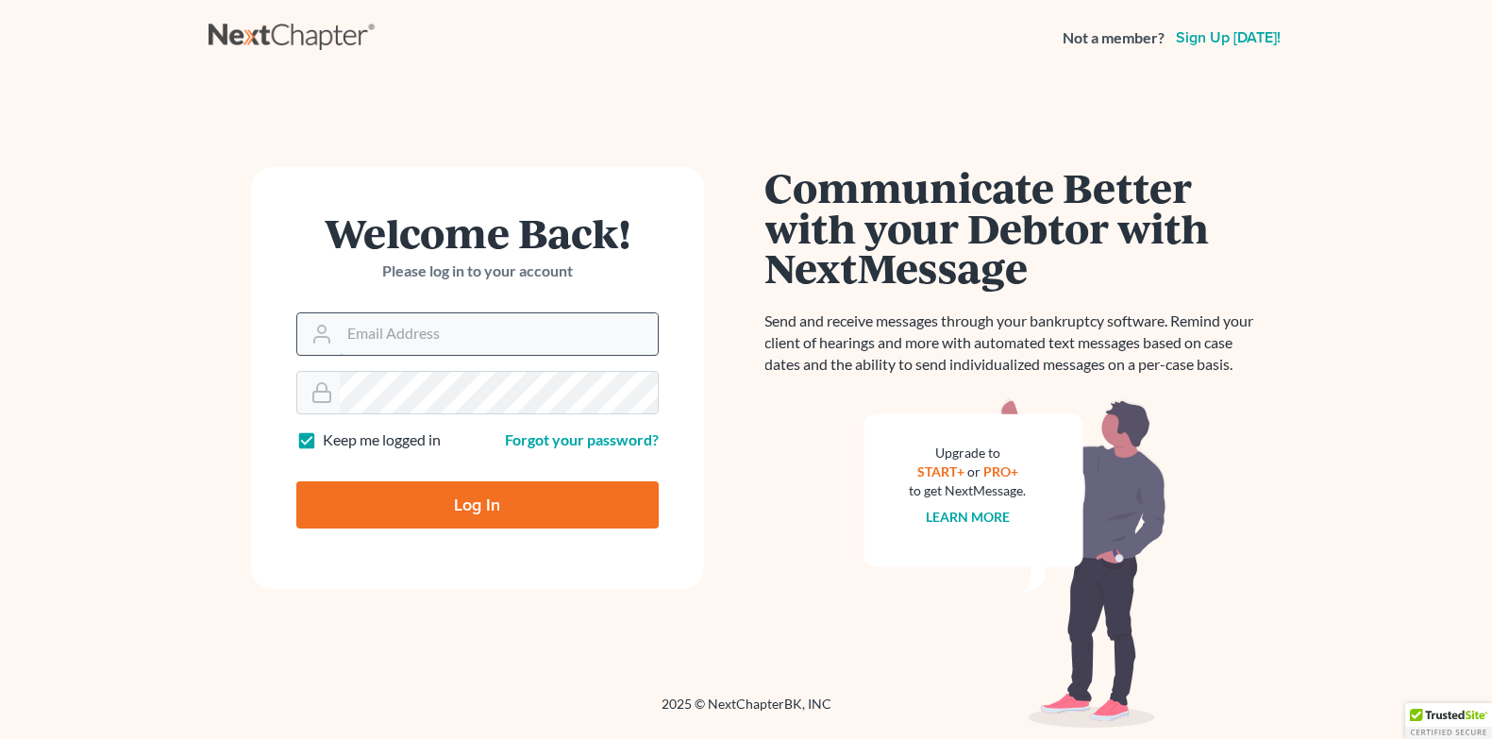
click at [409, 345] on input "Email Address" at bounding box center [499, 334] width 318 height 42
type input "[EMAIL_ADDRESS][DOMAIN_NAME]"
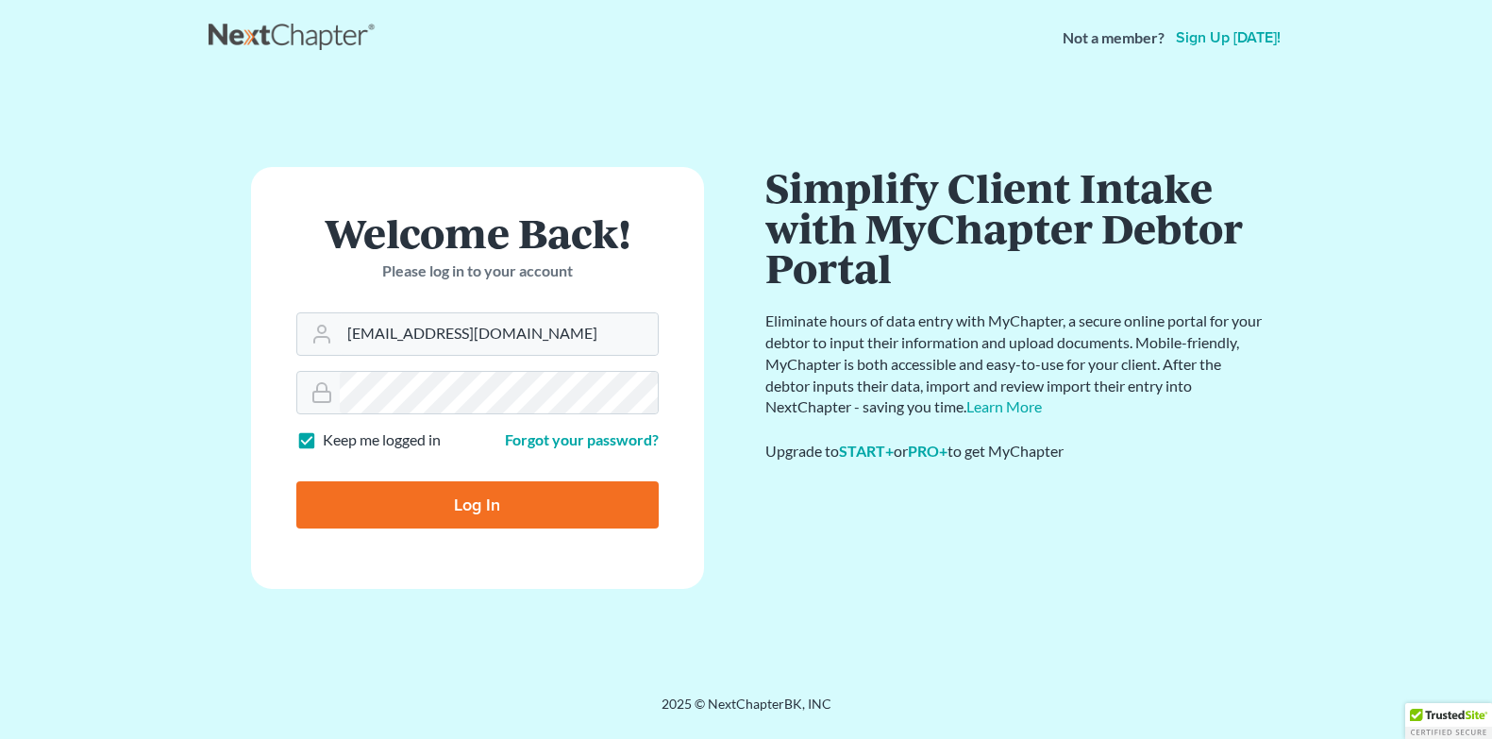
click at [296, 481] on input "Log In" at bounding box center [477, 504] width 362 height 47
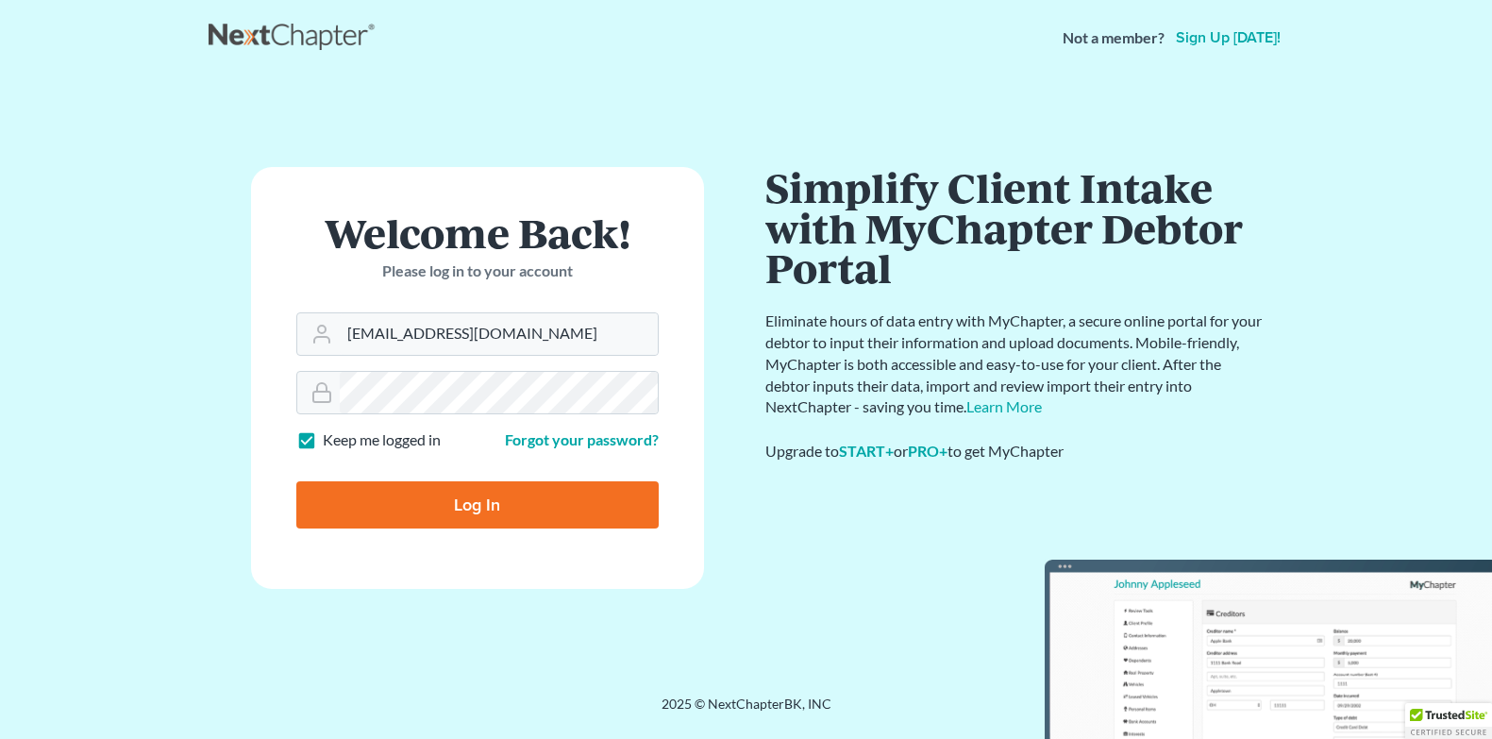
type input "Thinking..."
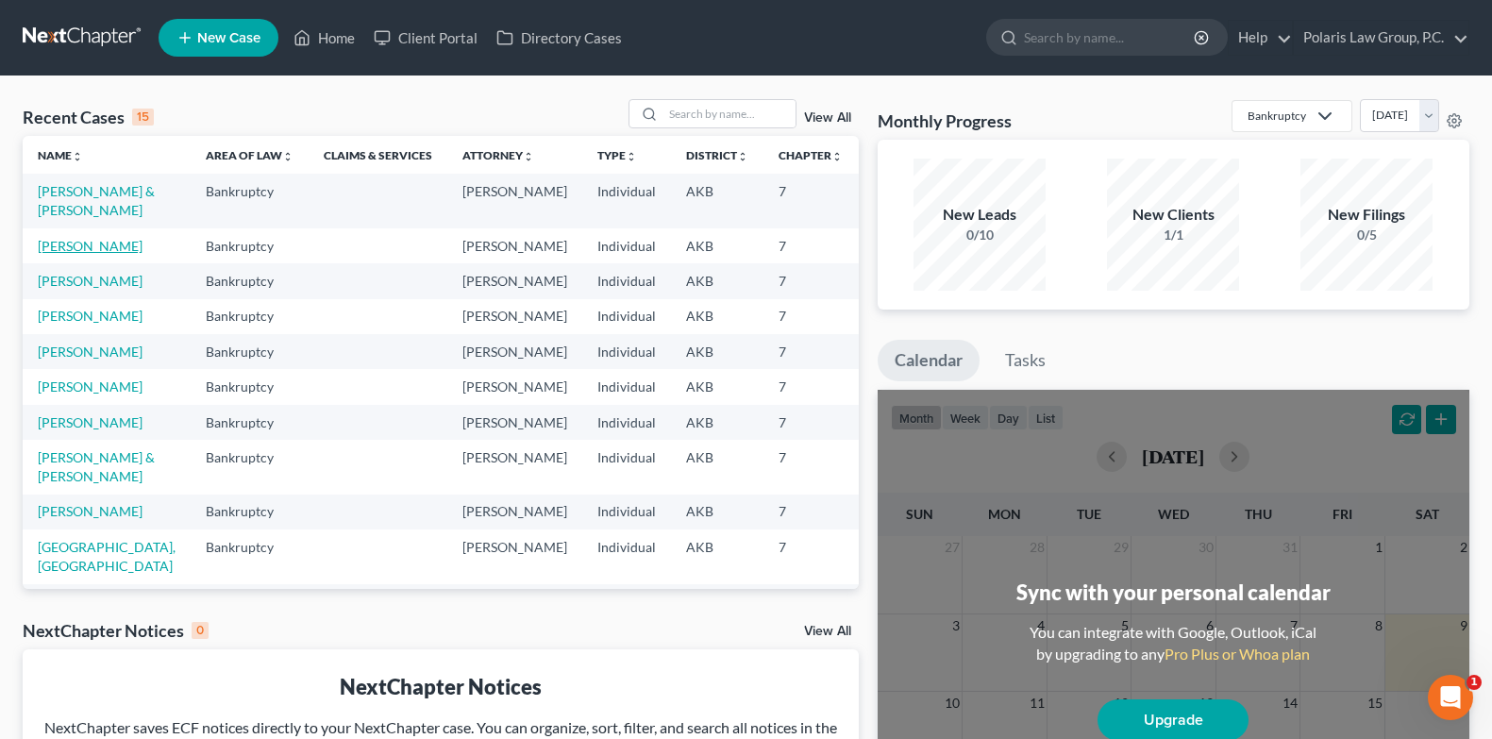
click at [102, 254] on link "[PERSON_NAME]" at bounding box center [90, 246] width 105 height 16
select select "4"
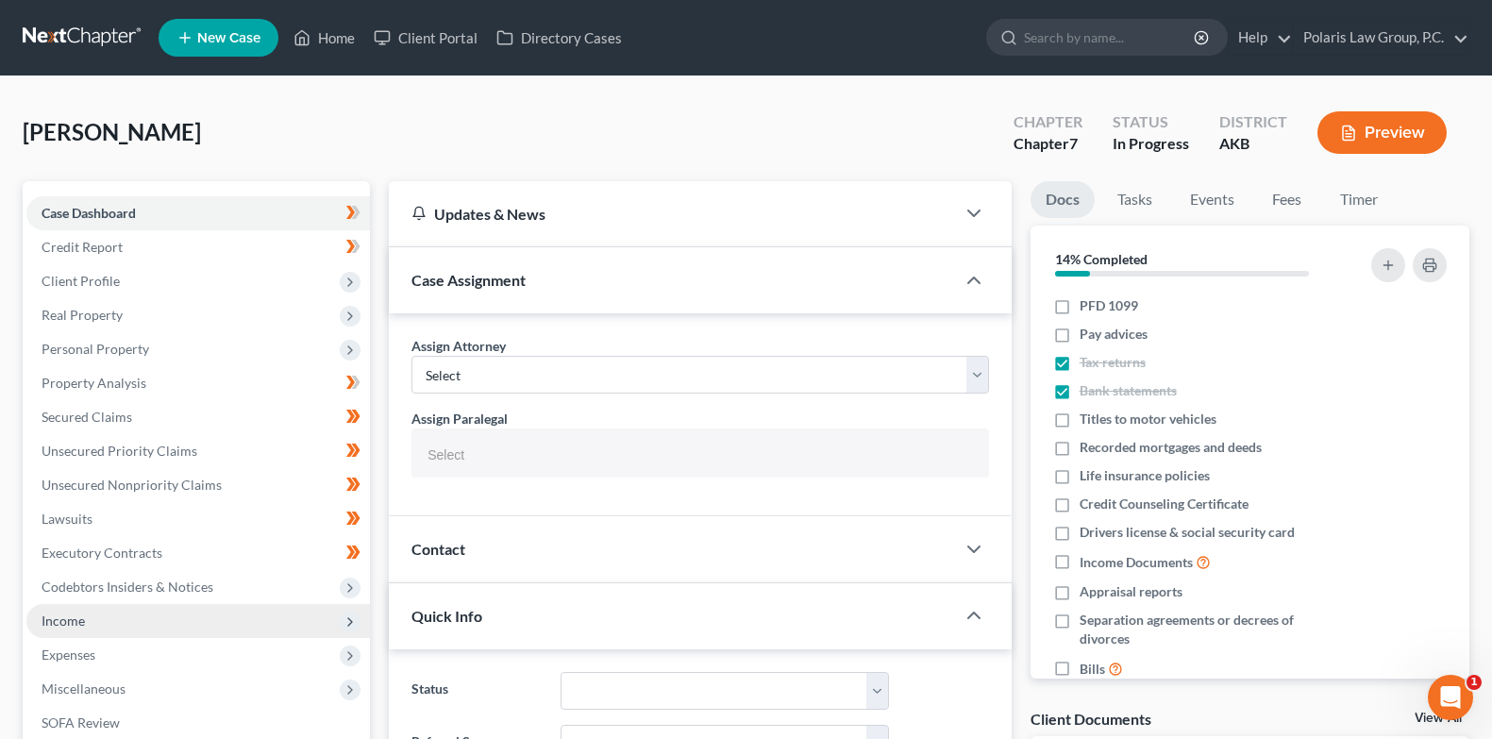
click at [102, 620] on span "Income" at bounding box center [197, 621] width 343 height 34
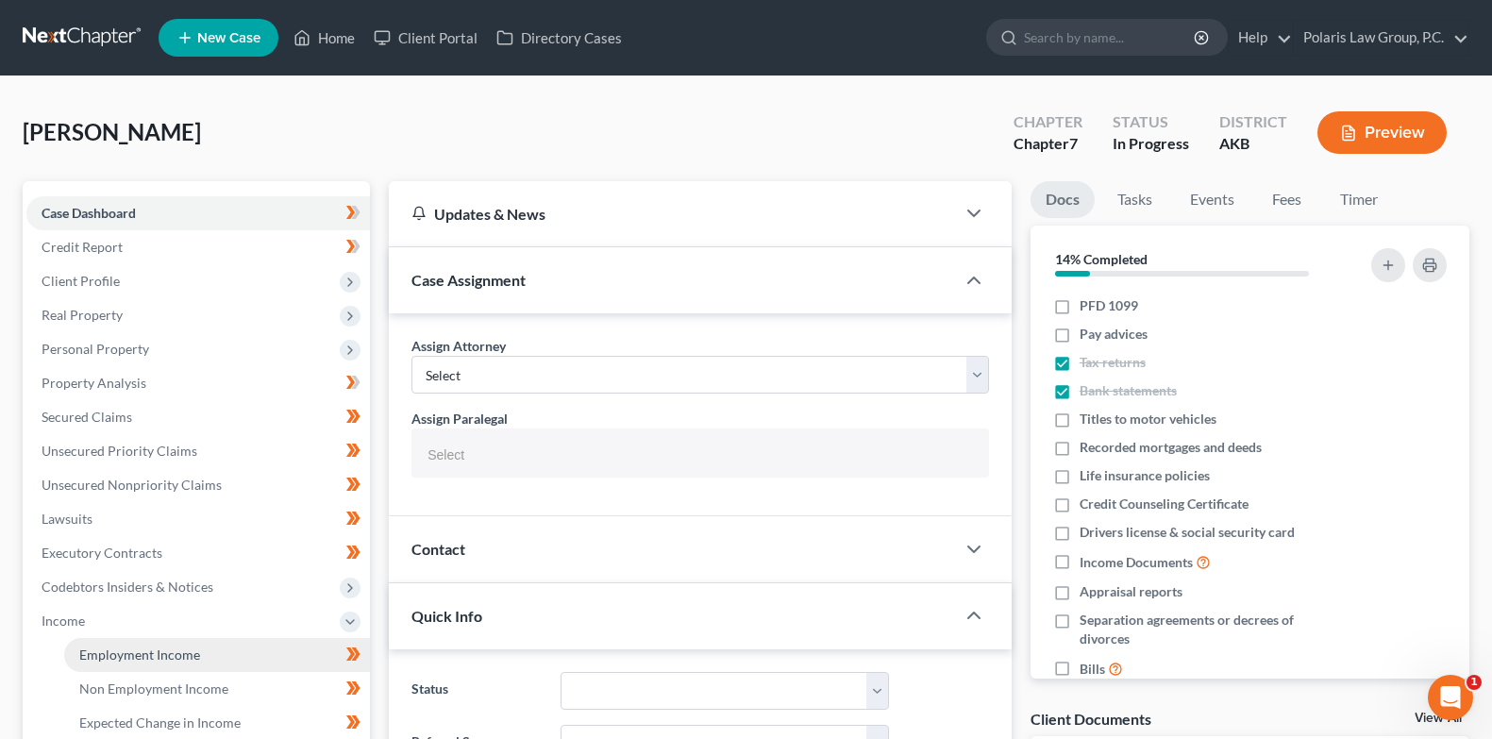
click at [148, 649] on span "Employment Income" at bounding box center [139, 654] width 121 height 16
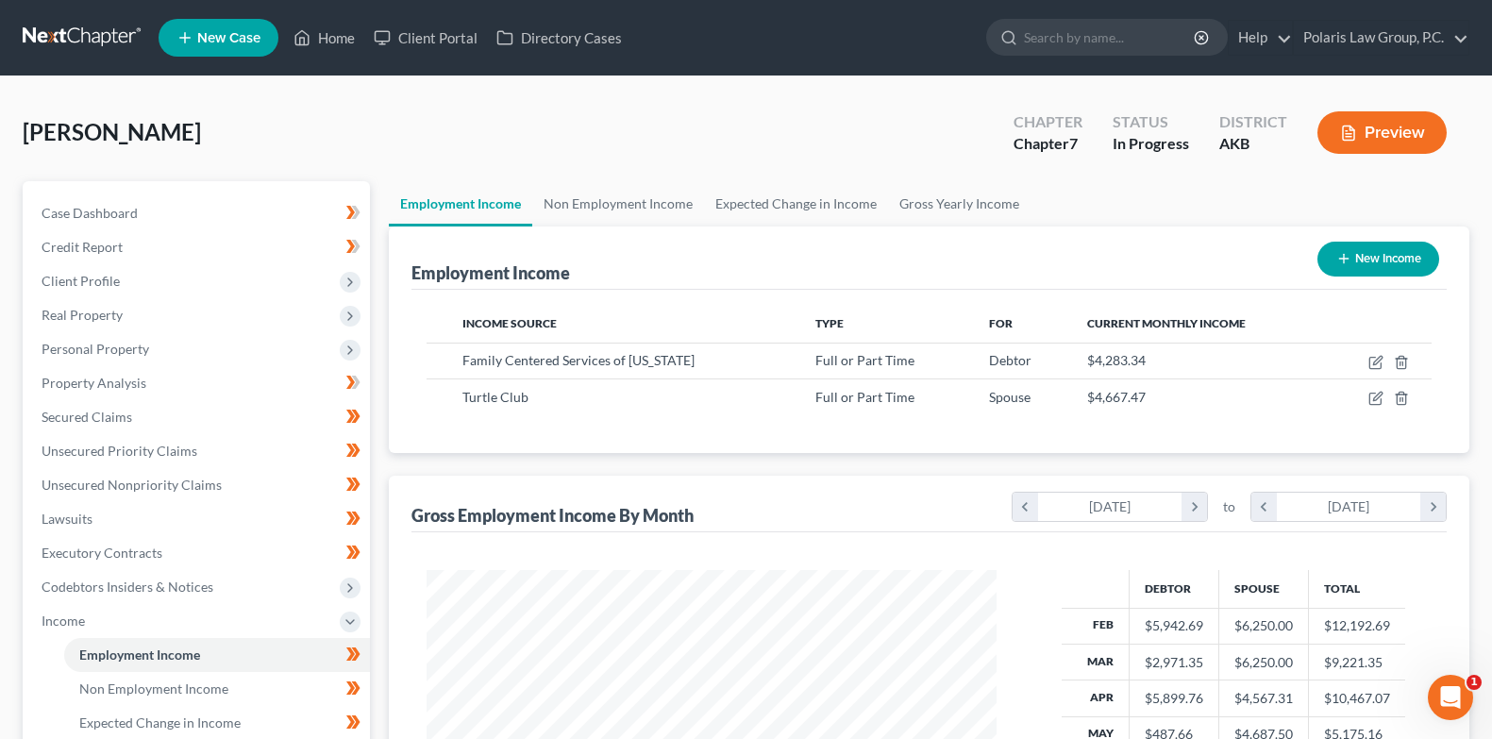
scroll to position [338, 608]
click at [1378, 362] on icon "button" at bounding box center [1375, 362] width 15 height 15
select select "0"
select select "1"
select select "2"
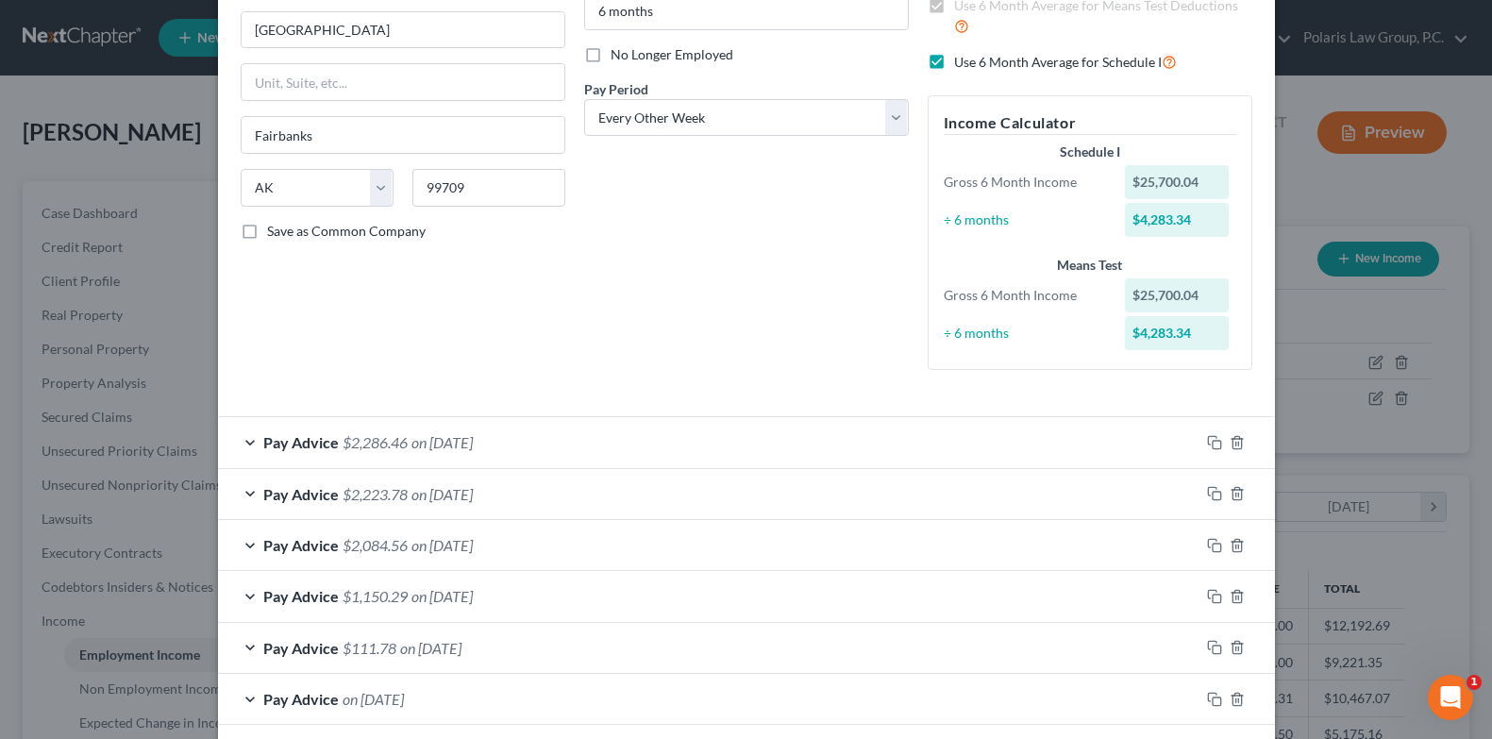
scroll to position [669, 0]
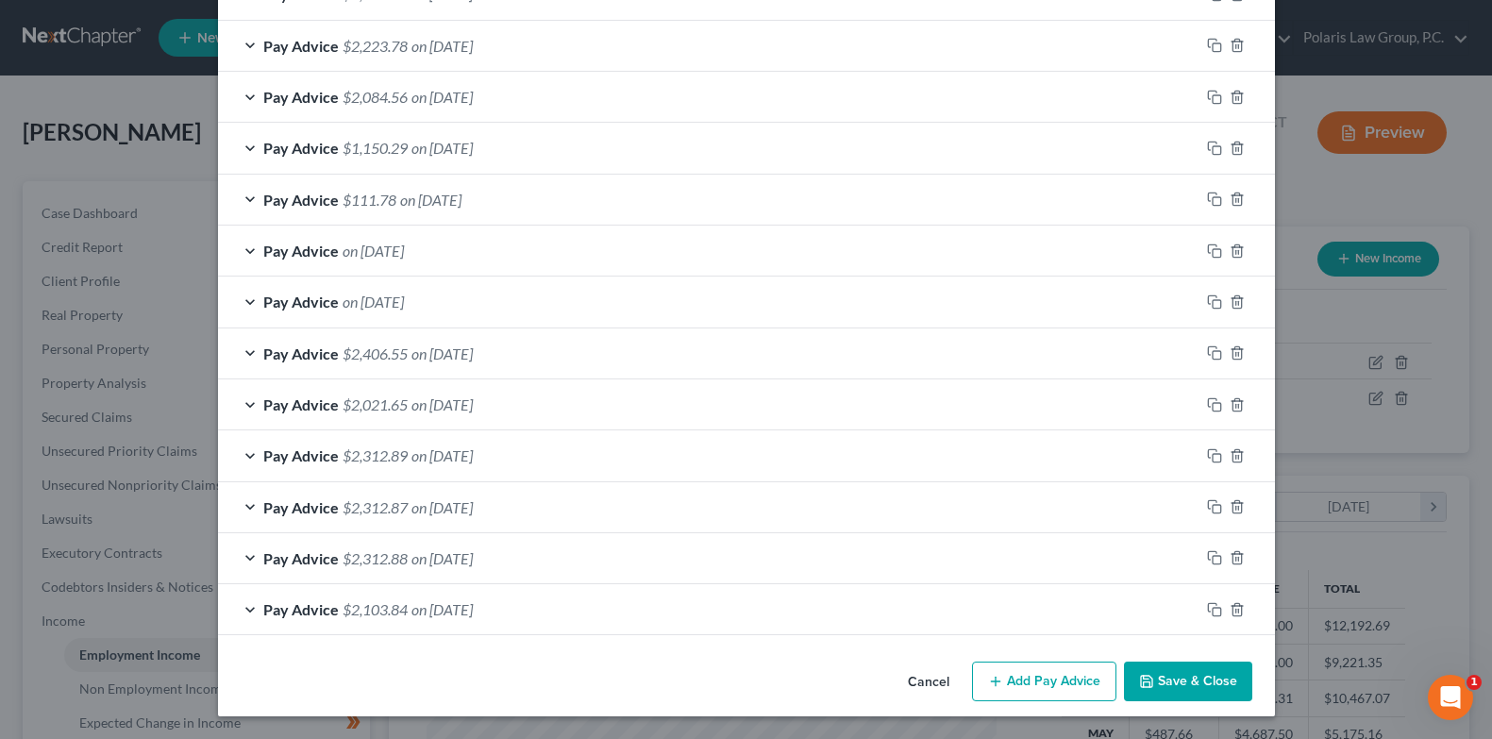
click at [949, 676] on button "Cancel" at bounding box center [928, 682] width 72 height 38
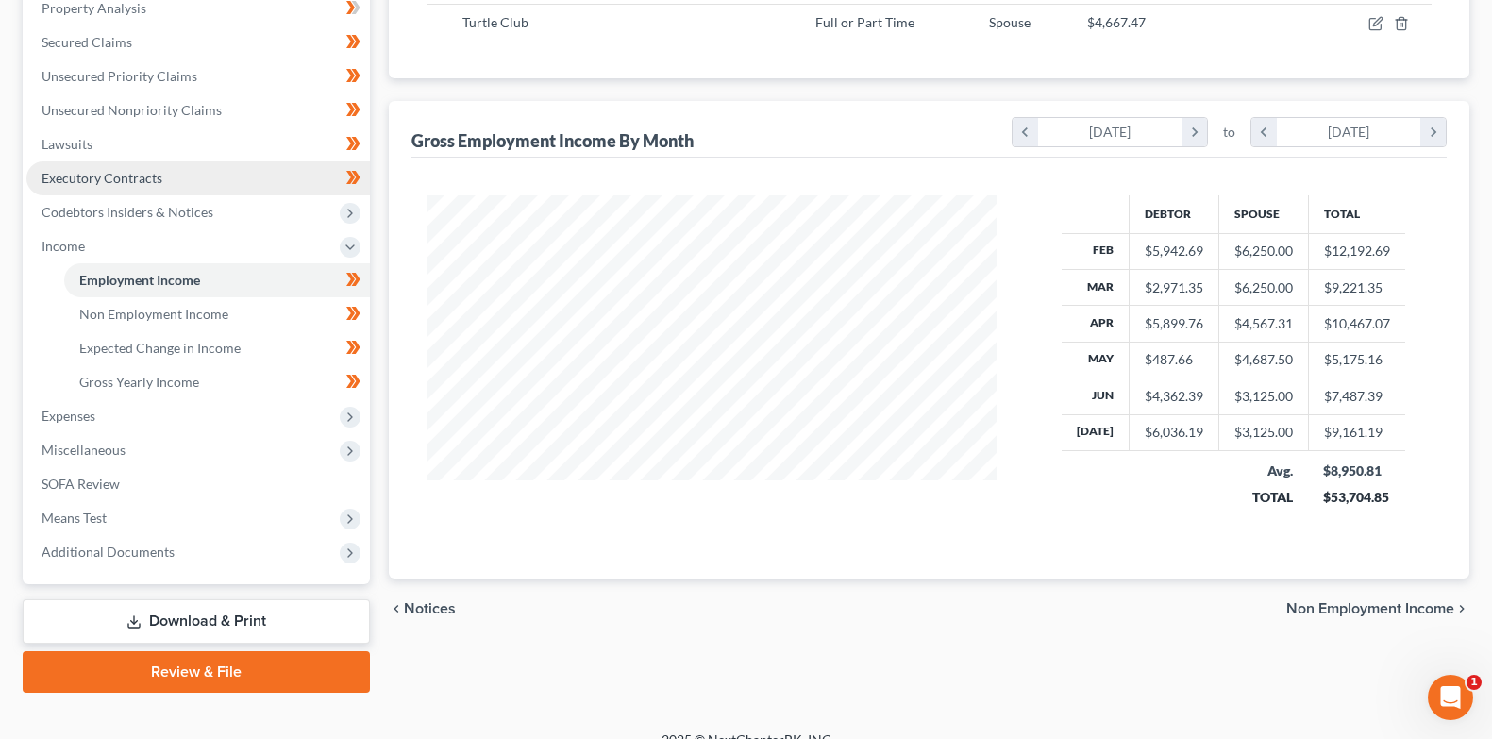
scroll to position [398, 0]
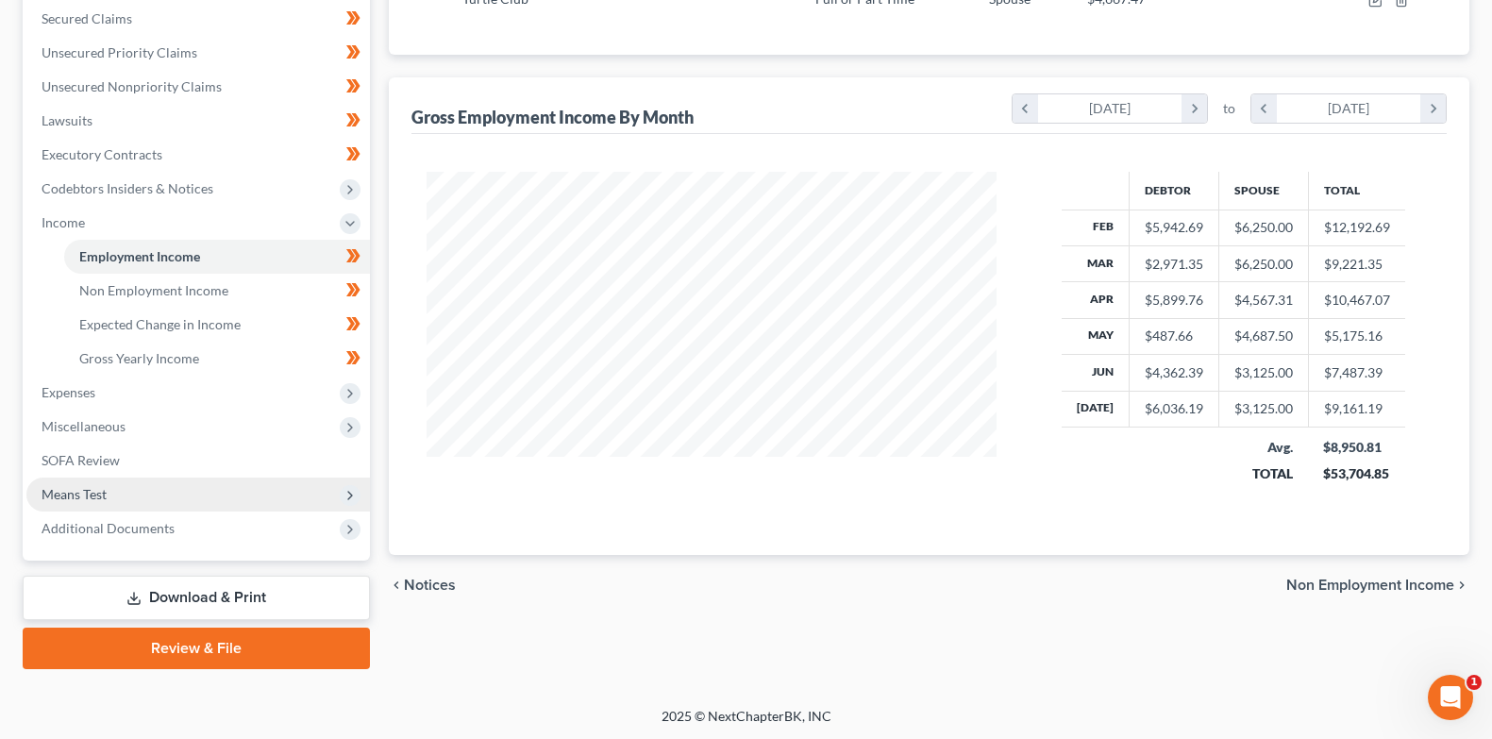
click at [245, 492] on span "Means Test" at bounding box center [197, 494] width 343 height 34
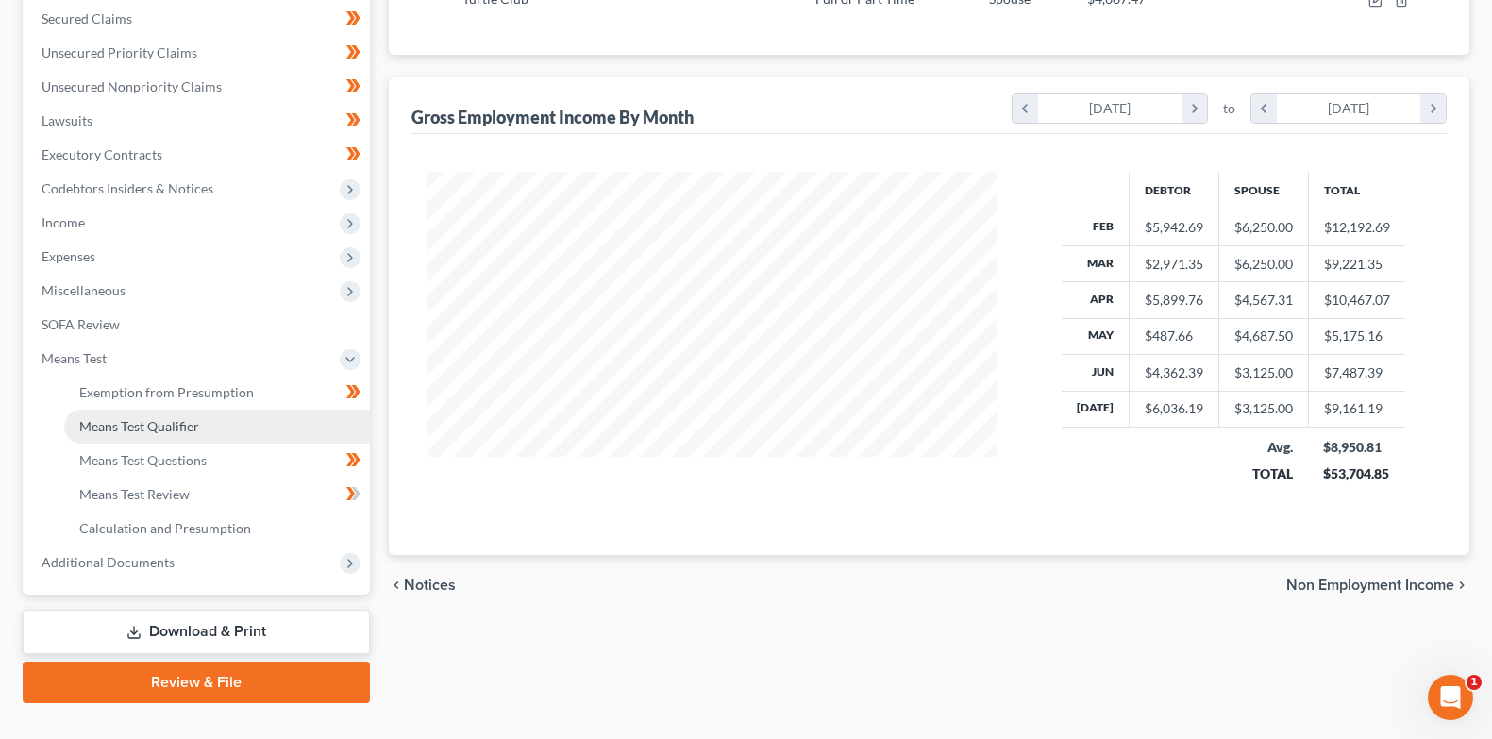
click at [231, 425] on link "Means Test Qualifier" at bounding box center [217, 426] width 306 height 34
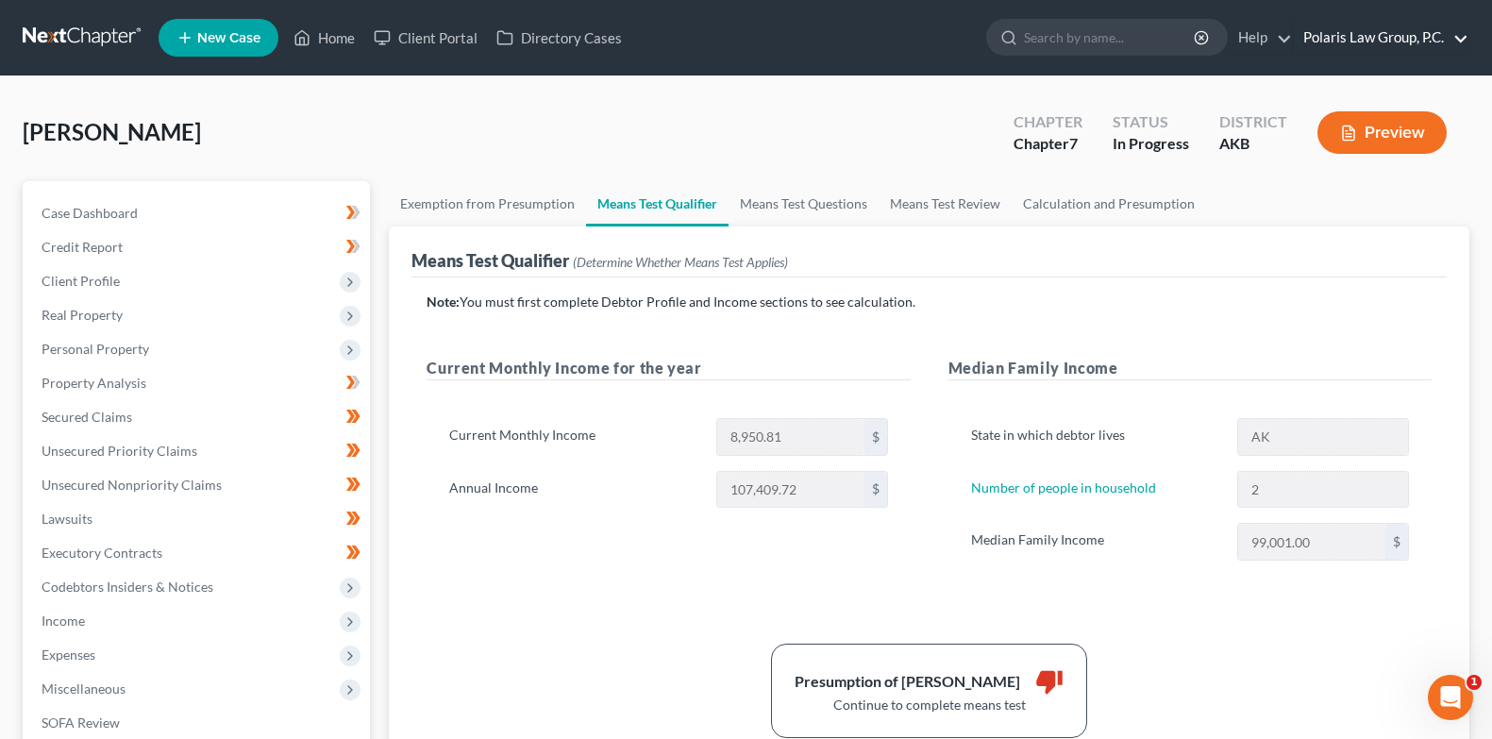
click at [1353, 41] on link "Polaris Law Group, P.C." at bounding box center [1380, 38] width 175 height 34
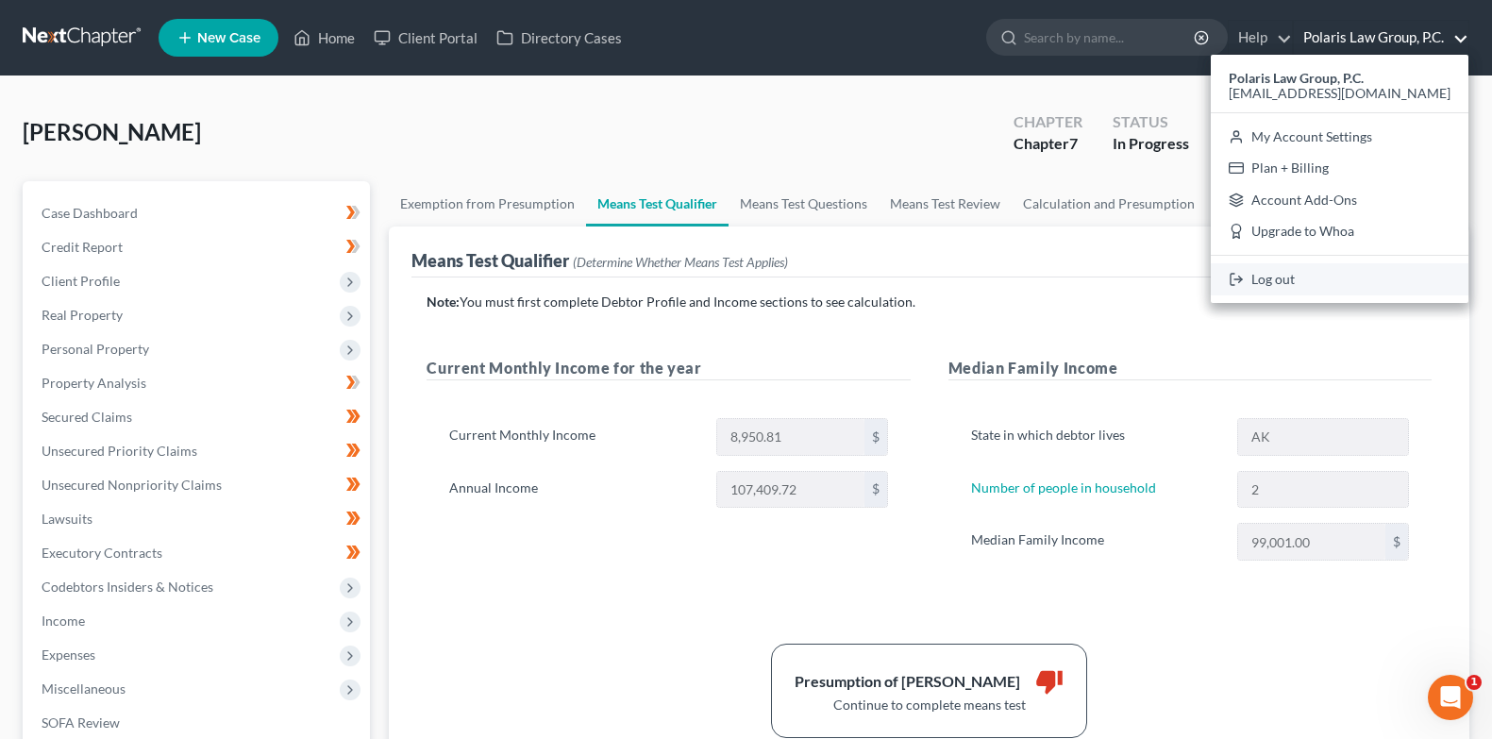
click at [1321, 275] on link "Log out" at bounding box center [1339, 279] width 258 height 32
